Goal: Transaction & Acquisition: Purchase product/service

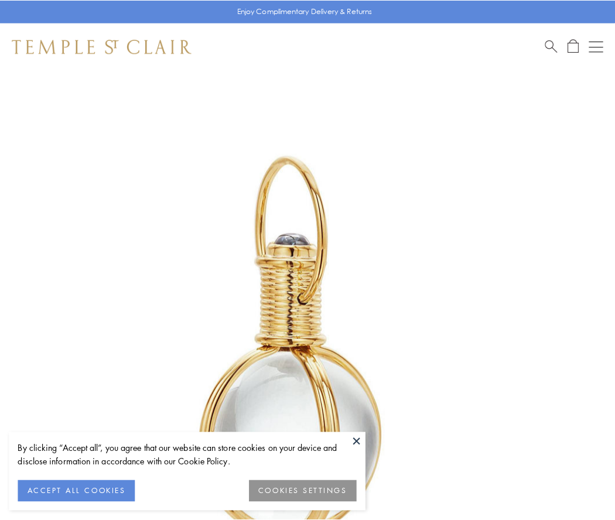
scroll to position [306, 0]
